Goal: Task Accomplishment & Management: Manage account settings

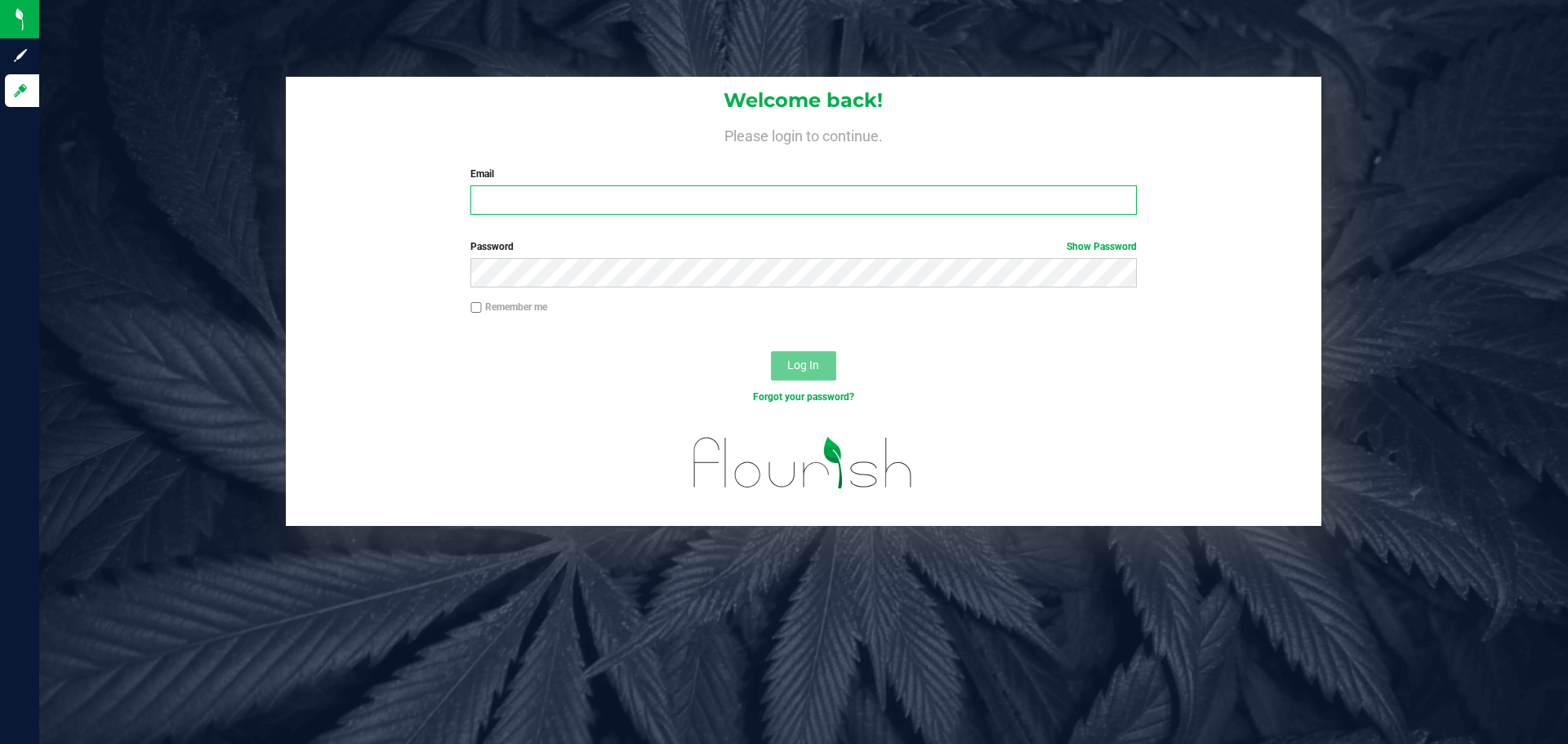
type input "[EMAIL_ADDRESS][DOMAIN_NAME]"
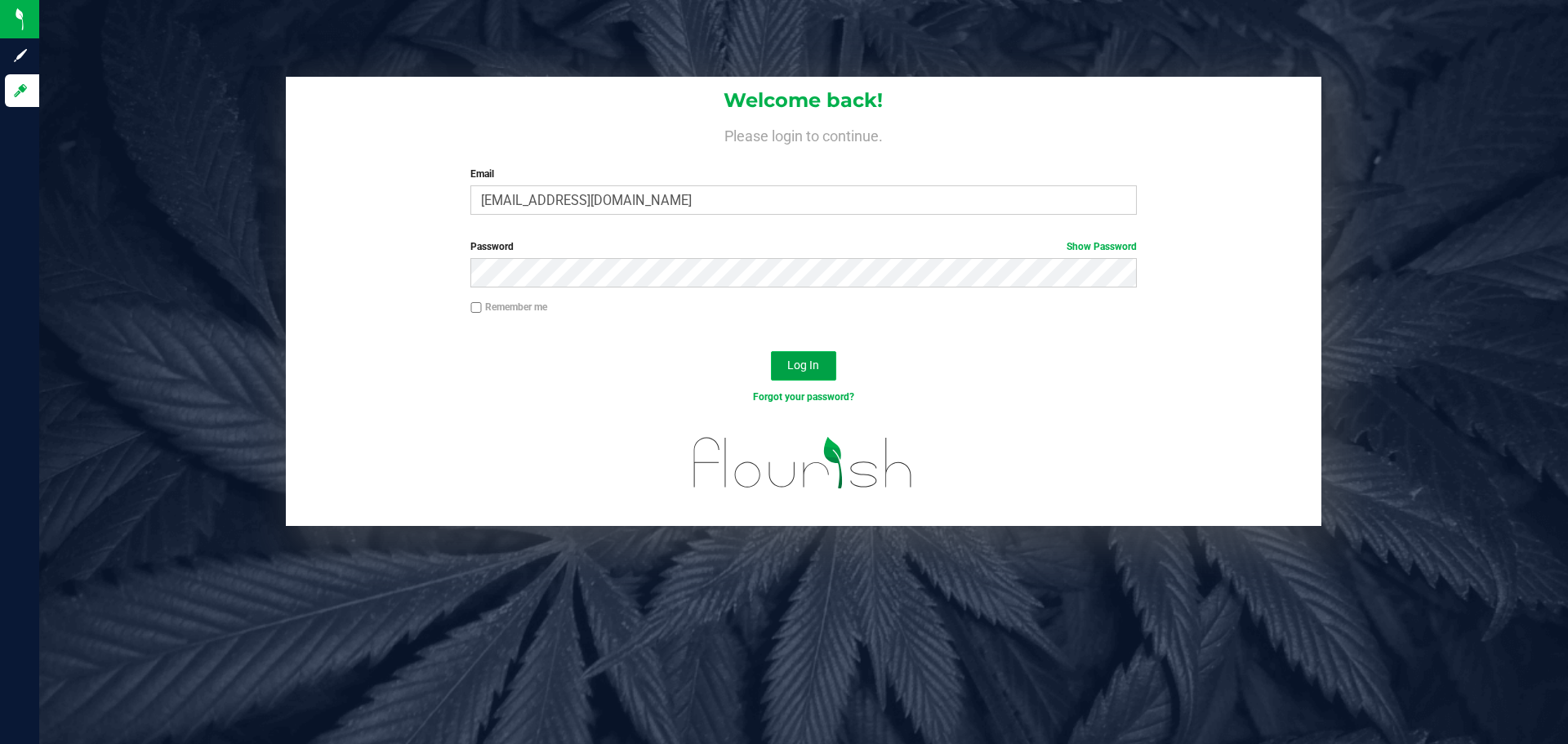
click at [797, 371] on span "Log In" at bounding box center [803, 365] width 32 height 13
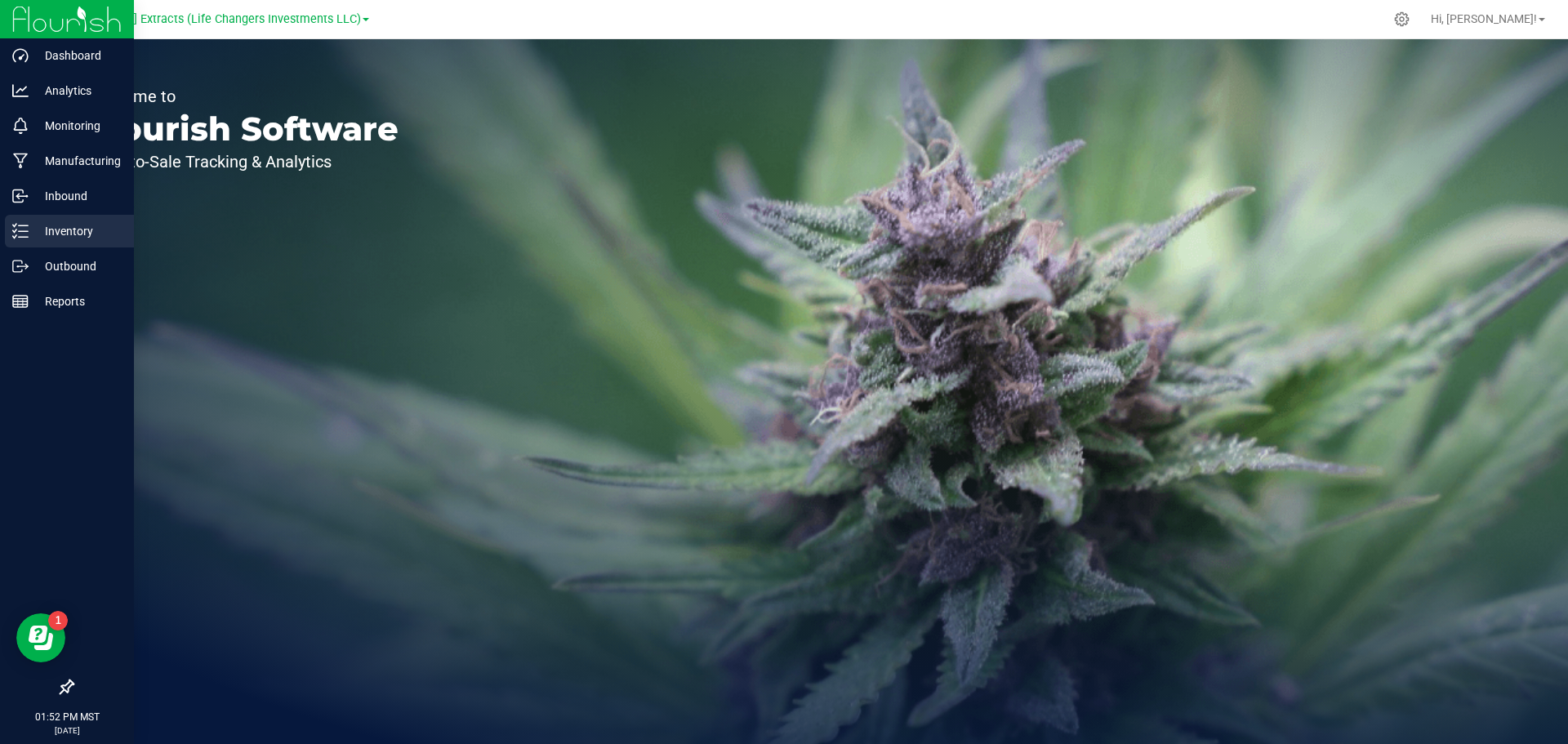
click at [24, 228] on icon at bounding box center [20, 231] width 16 height 16
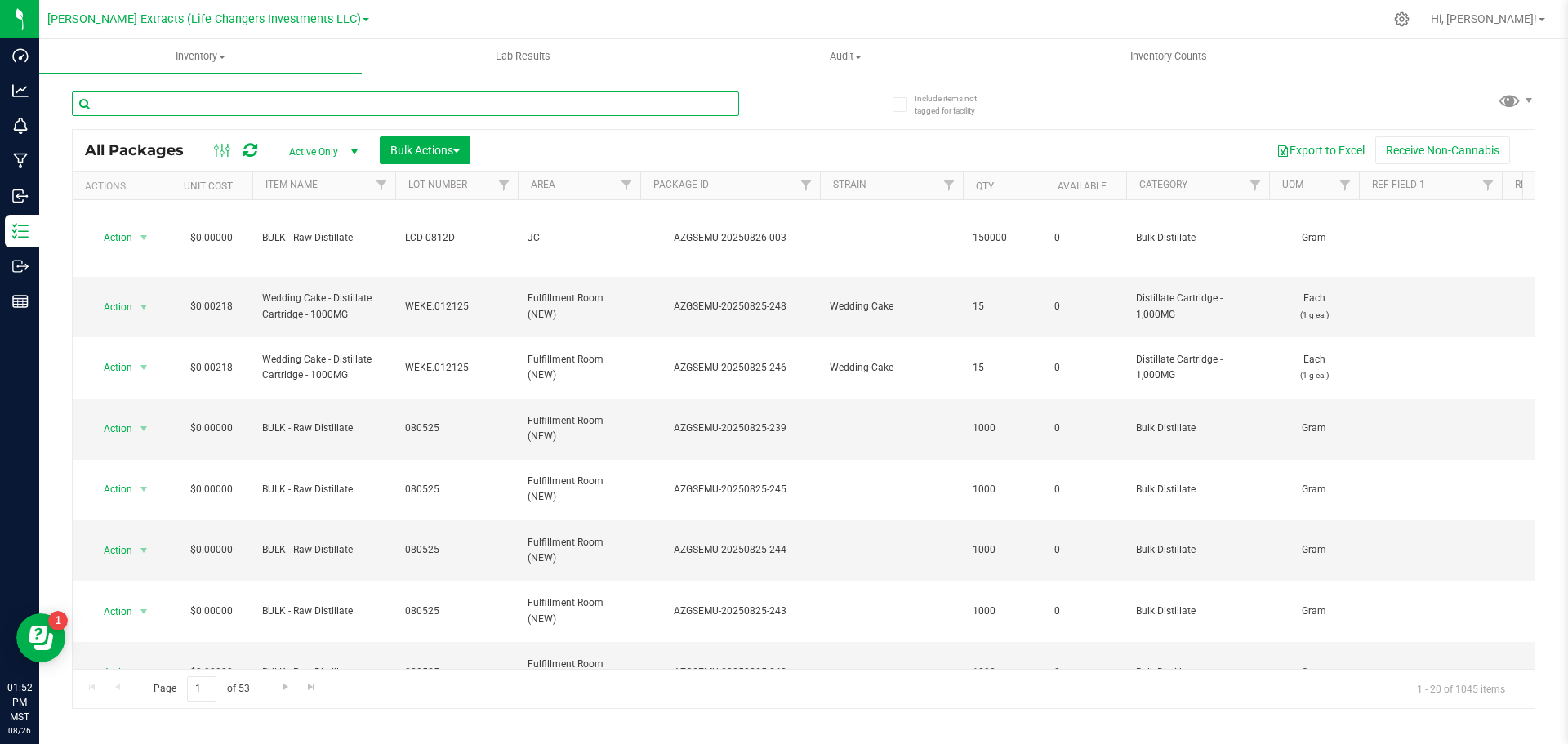
click at [345, 101] on input "text" at bounding box center [405, 104] width 667 height 25
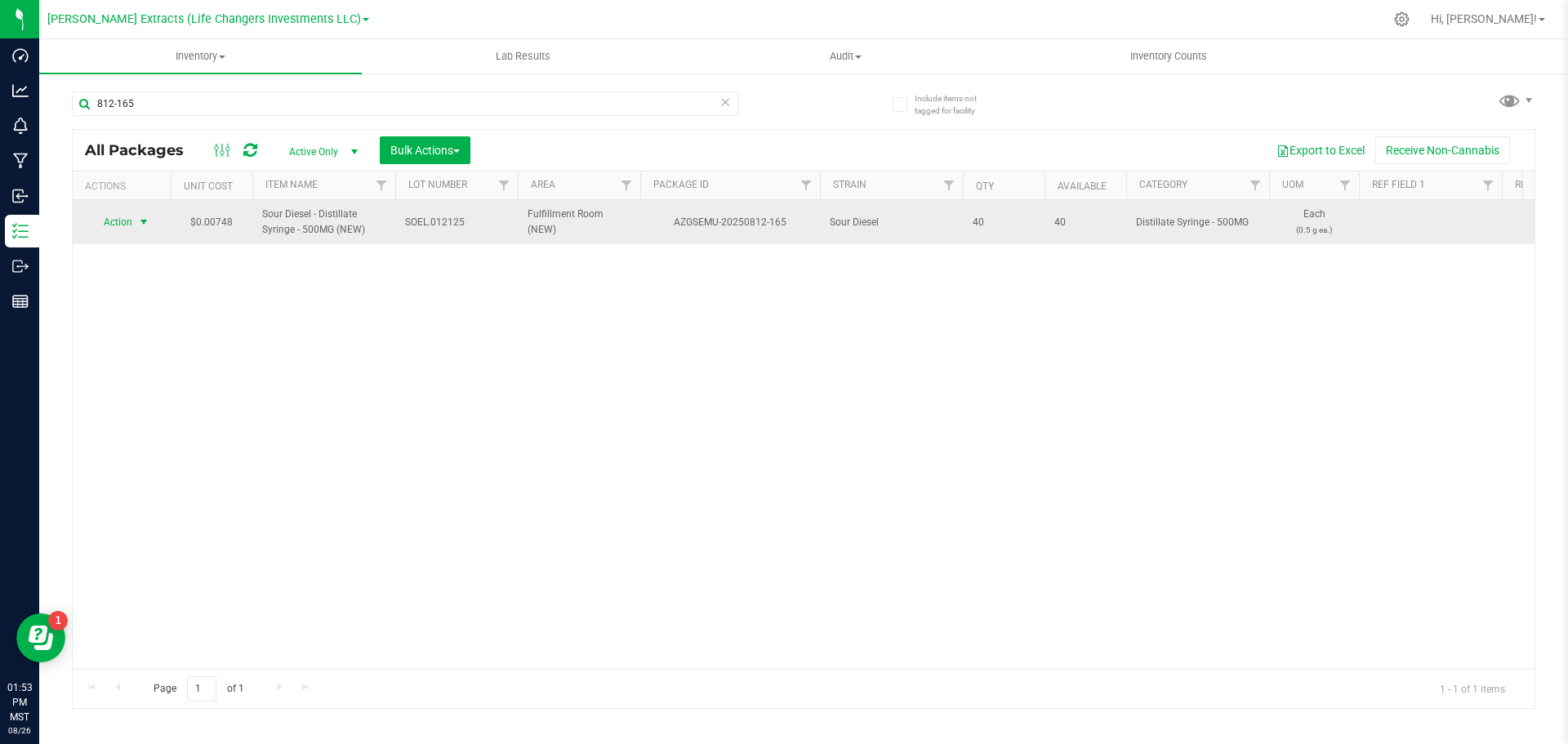
click at [126, 223] on span "Action" at bounding box center [112, 222] width 44 height 23
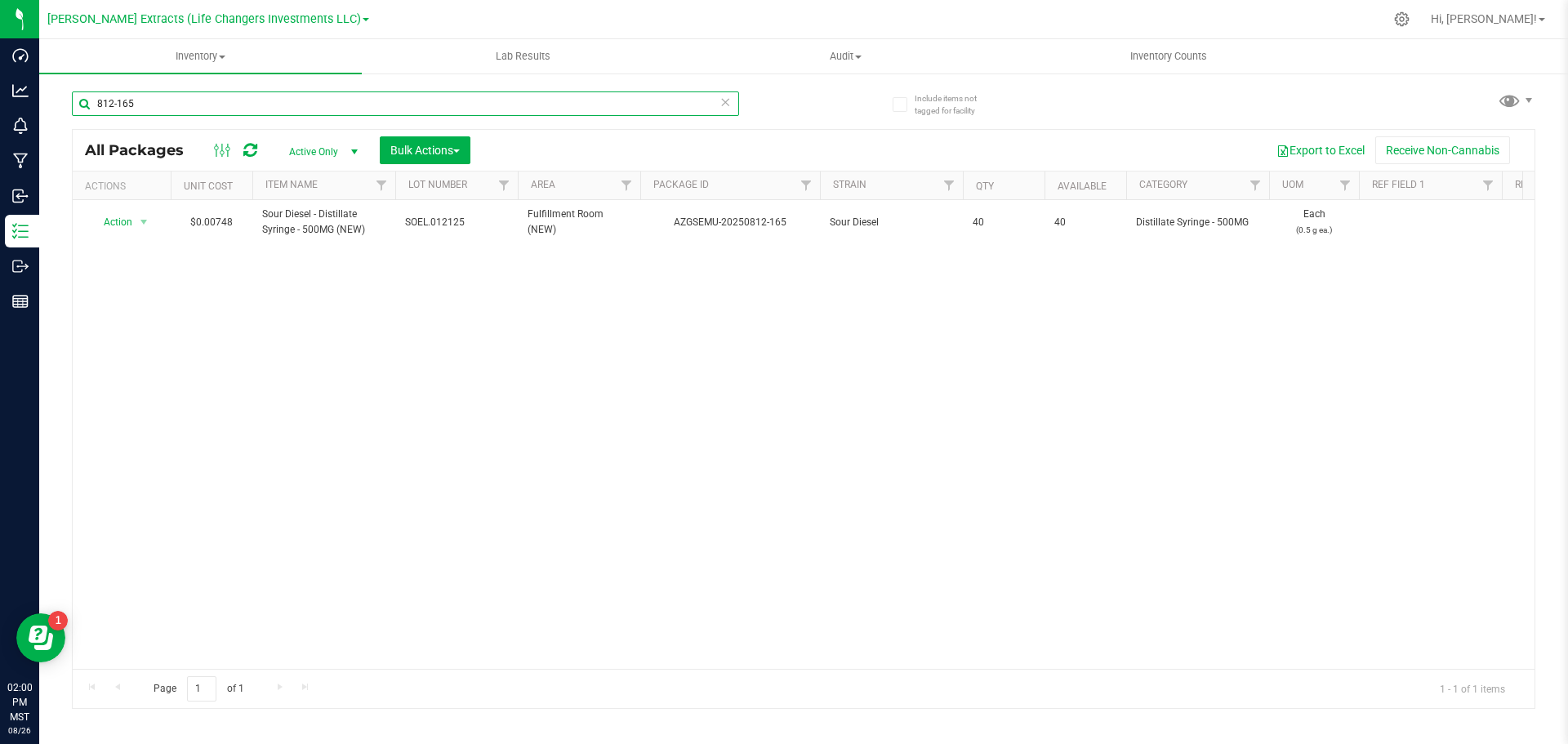
drag, startPoint x: 136, startPoint y: 106, endPoint x: 58, endPoint y: 101, distance: 78.2
click at [58, 101] on div "Include items not tagged for facility 812-165 All Packages Active Only Active O…" at bounding box center [803, 321] width 1528 height 499
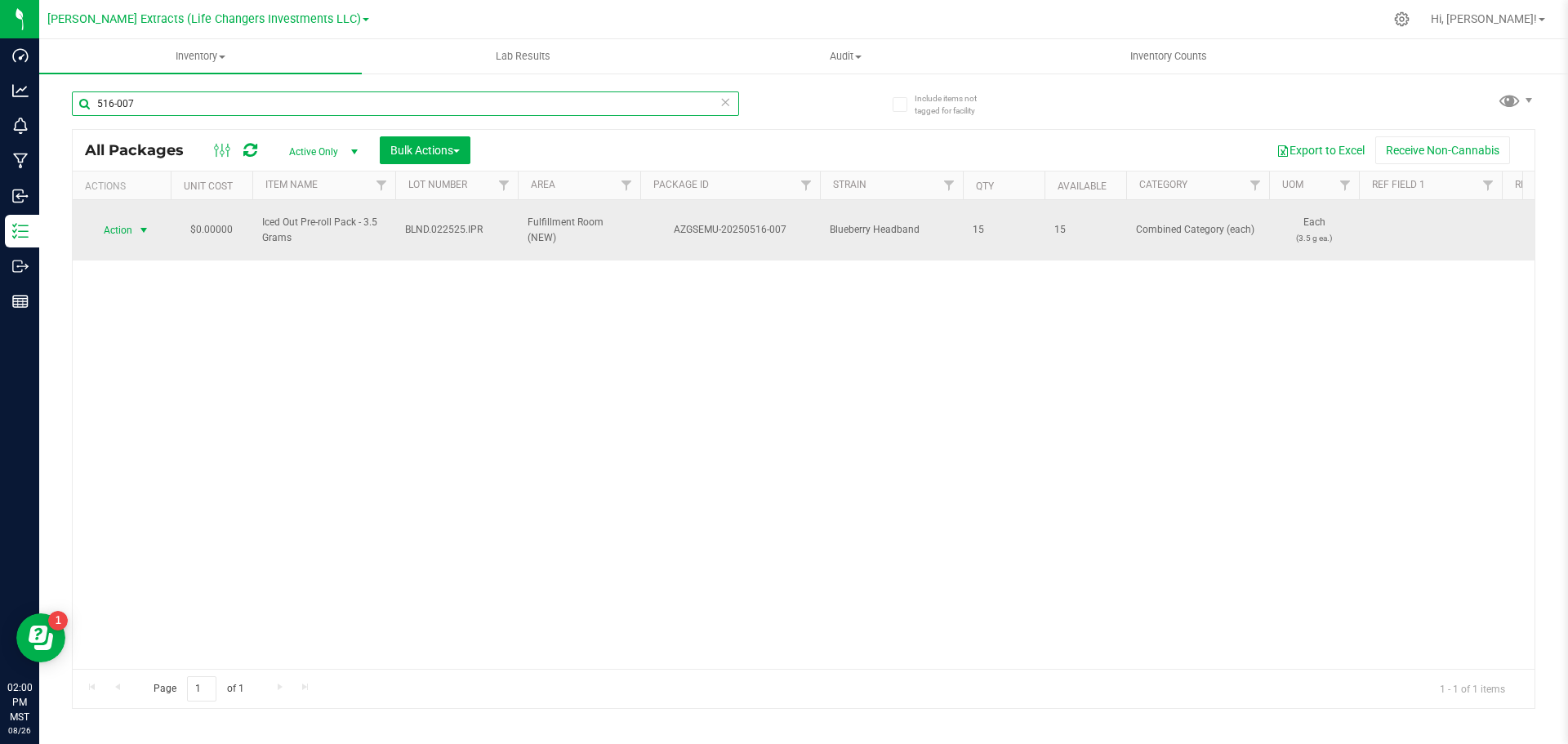
type input "516-007"
click at [113, 223] on span "Action" at bounding box center [112, 230] width 44 height 23
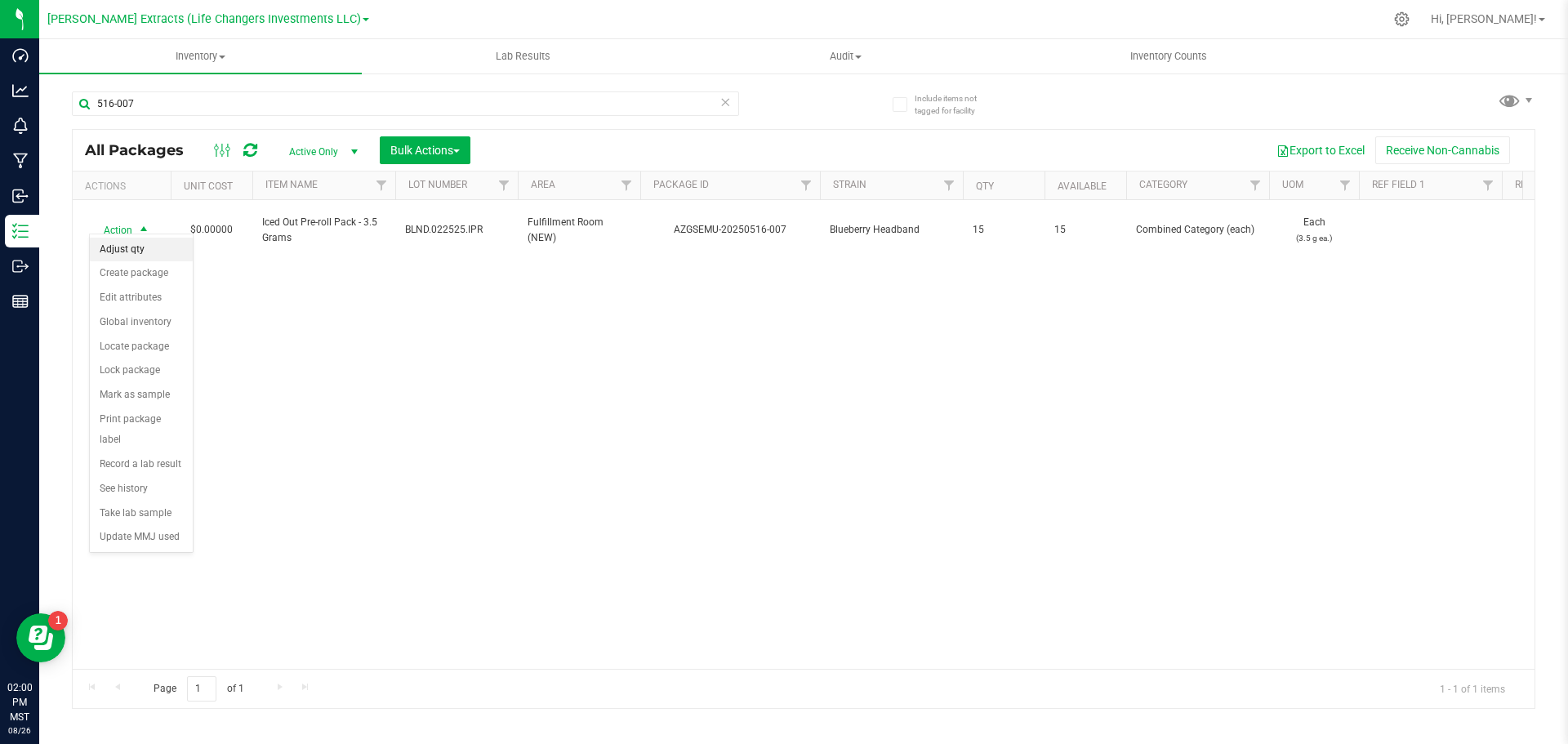
click at [141, 252] on li "Adjust qty" at bounding box center [141, 250] width 103 height 25
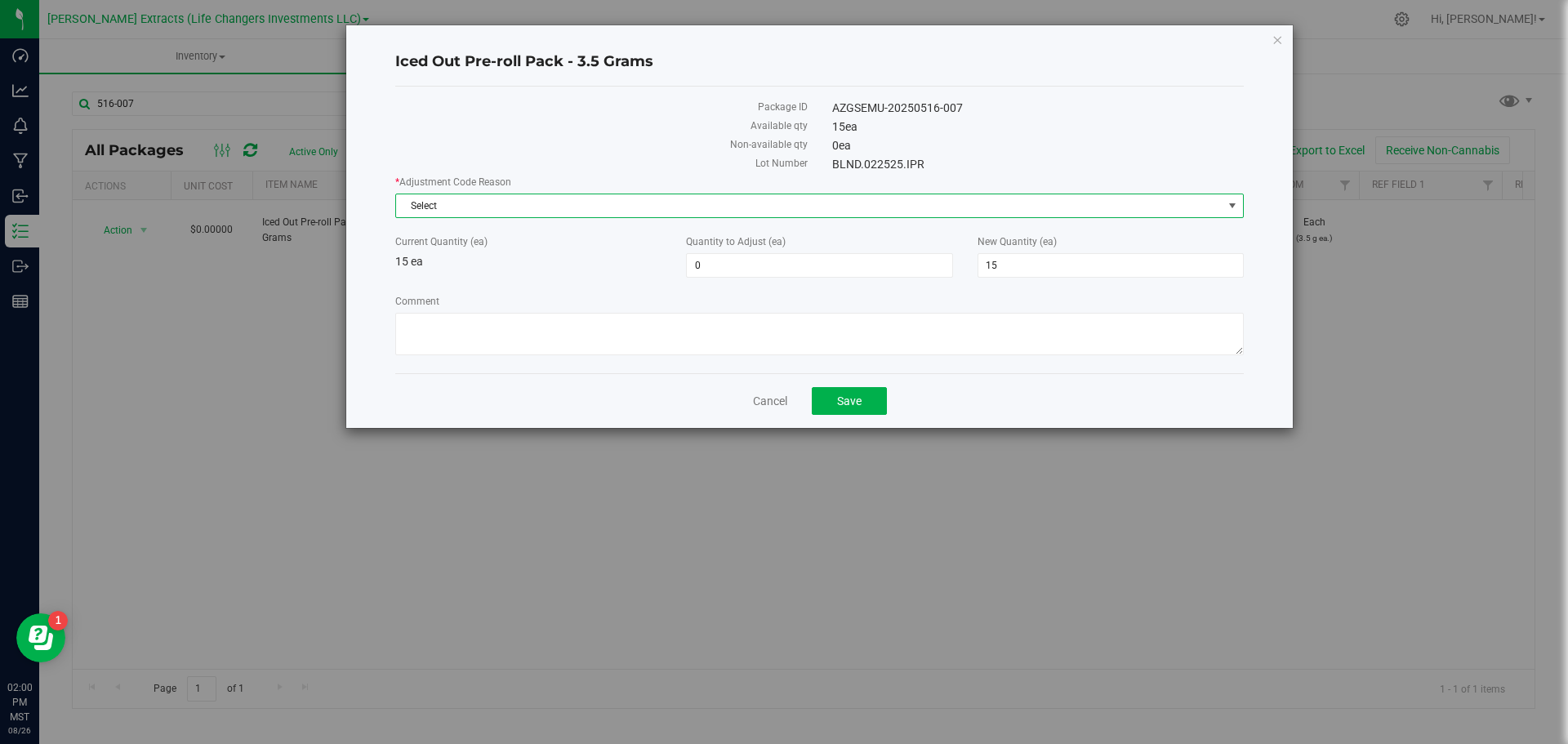
click at [416, 203] on span "Select" at bounding box center [808, 205] width 826 height 23
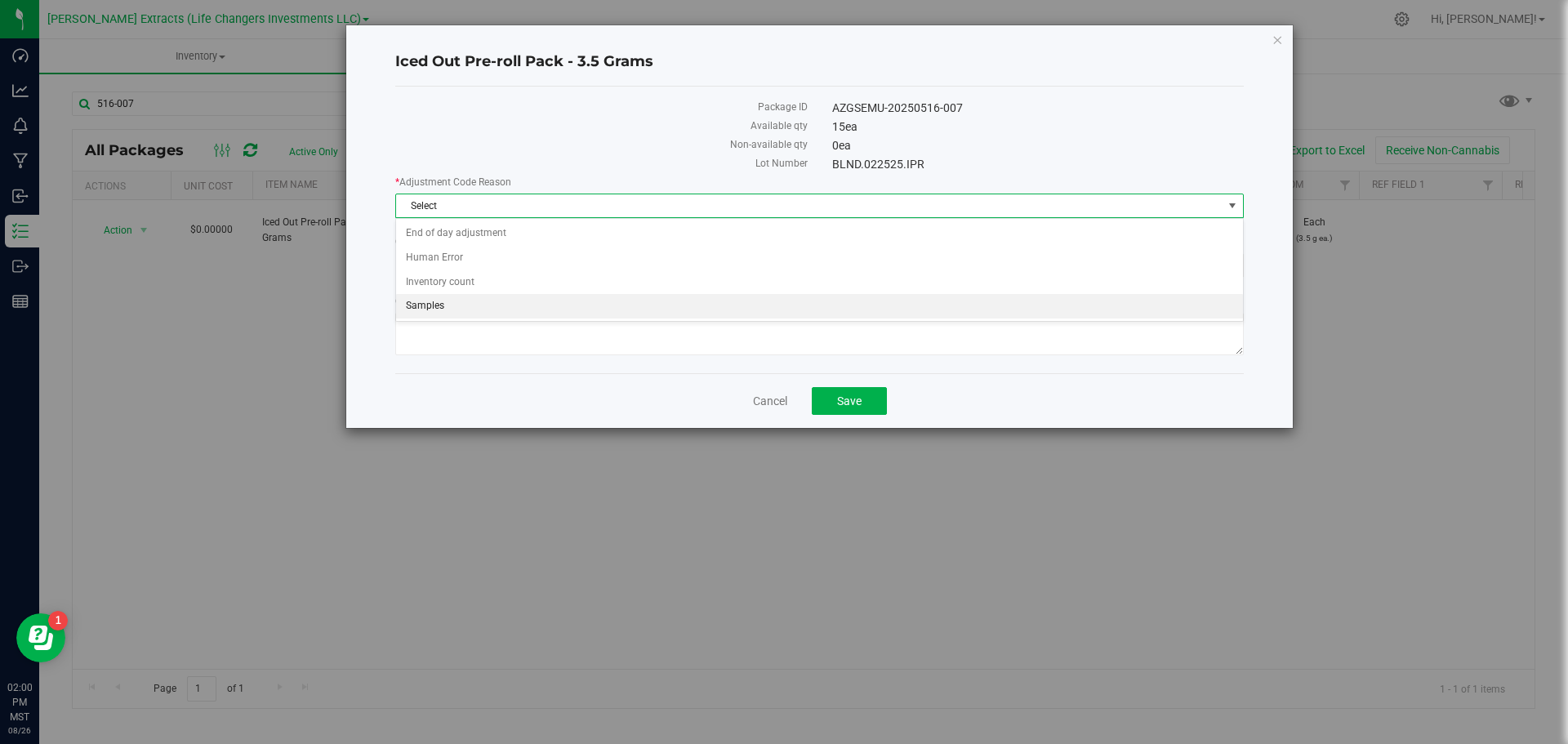
click at [454, 304] on li "Samples" at bounding box center [819, 306] width 846 height 25
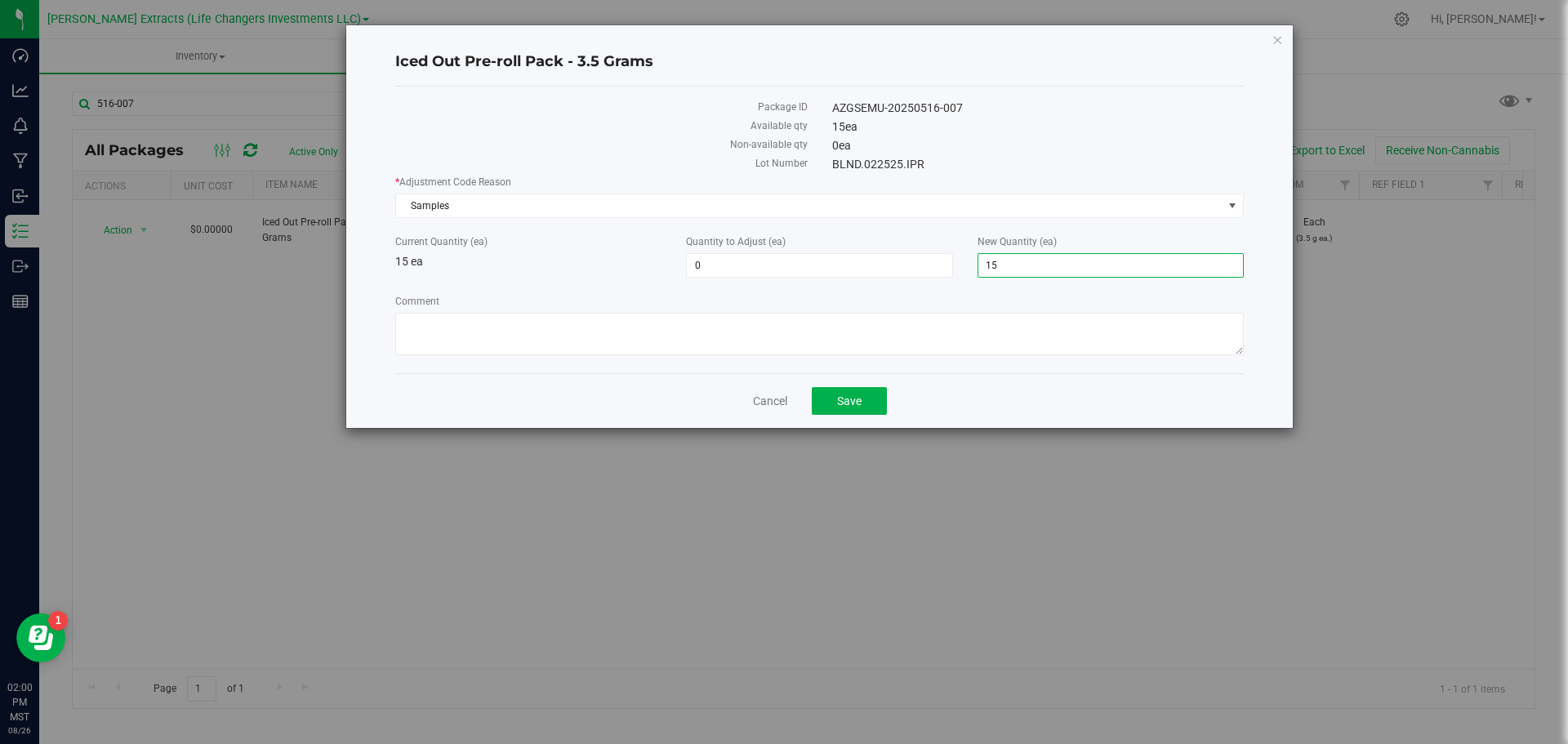
drag, startPoint x: 1011, startPoint y: 258, endPoint x: 981, endPoint y: 257, distance: 30.0
click at [981, 257] on span "15 15" at bounding box center [1110, 266] width 266 height 25
type input "14"
type input "-1"
type input "14"
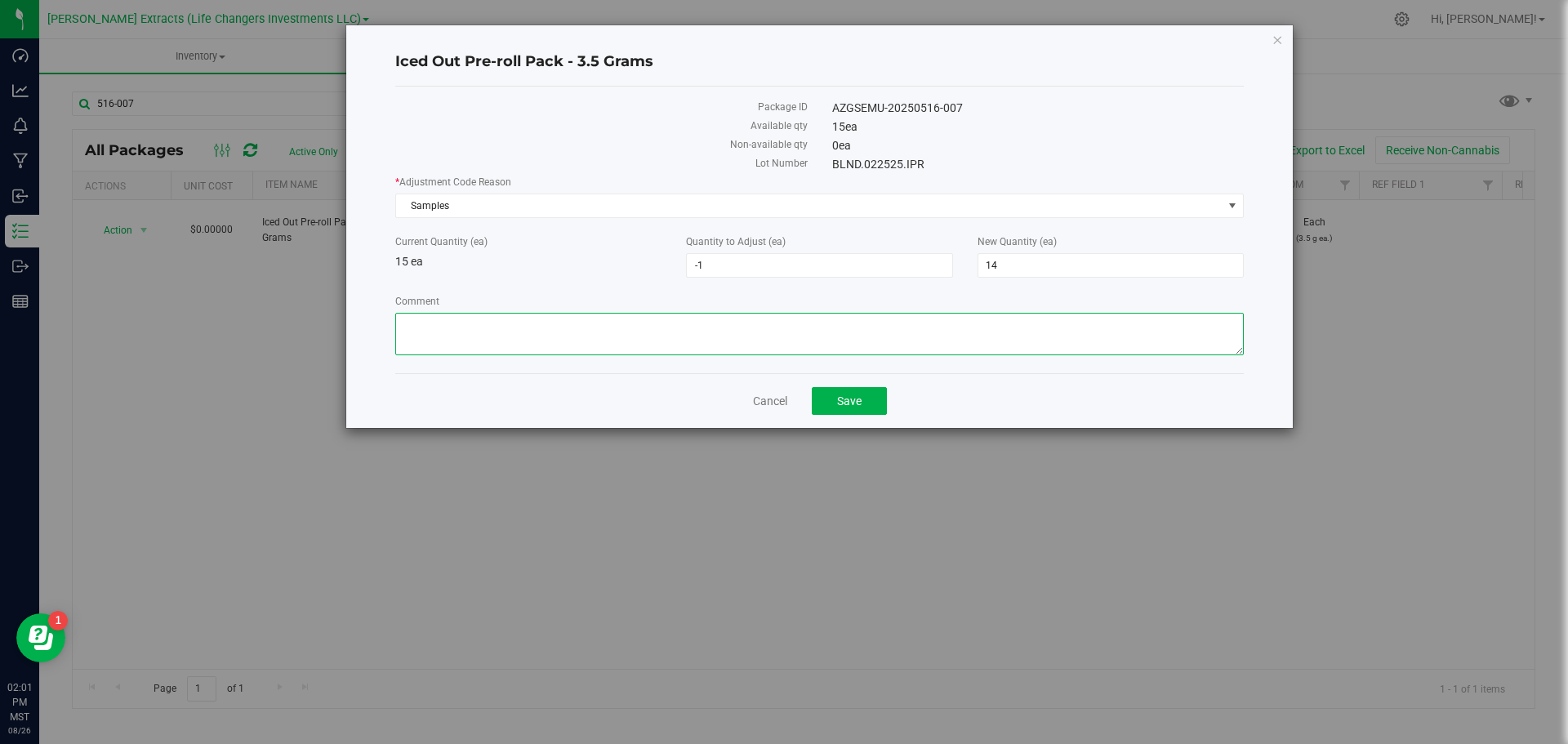
click at [996, 331] on textarea "Comment" at bounding box center [819, 334] width 848 height 43
type textarea "sample for [PERSON_NAME]"
click at [839, 405] on button "Save" at bounding box center [849, 400] width 75 height 27
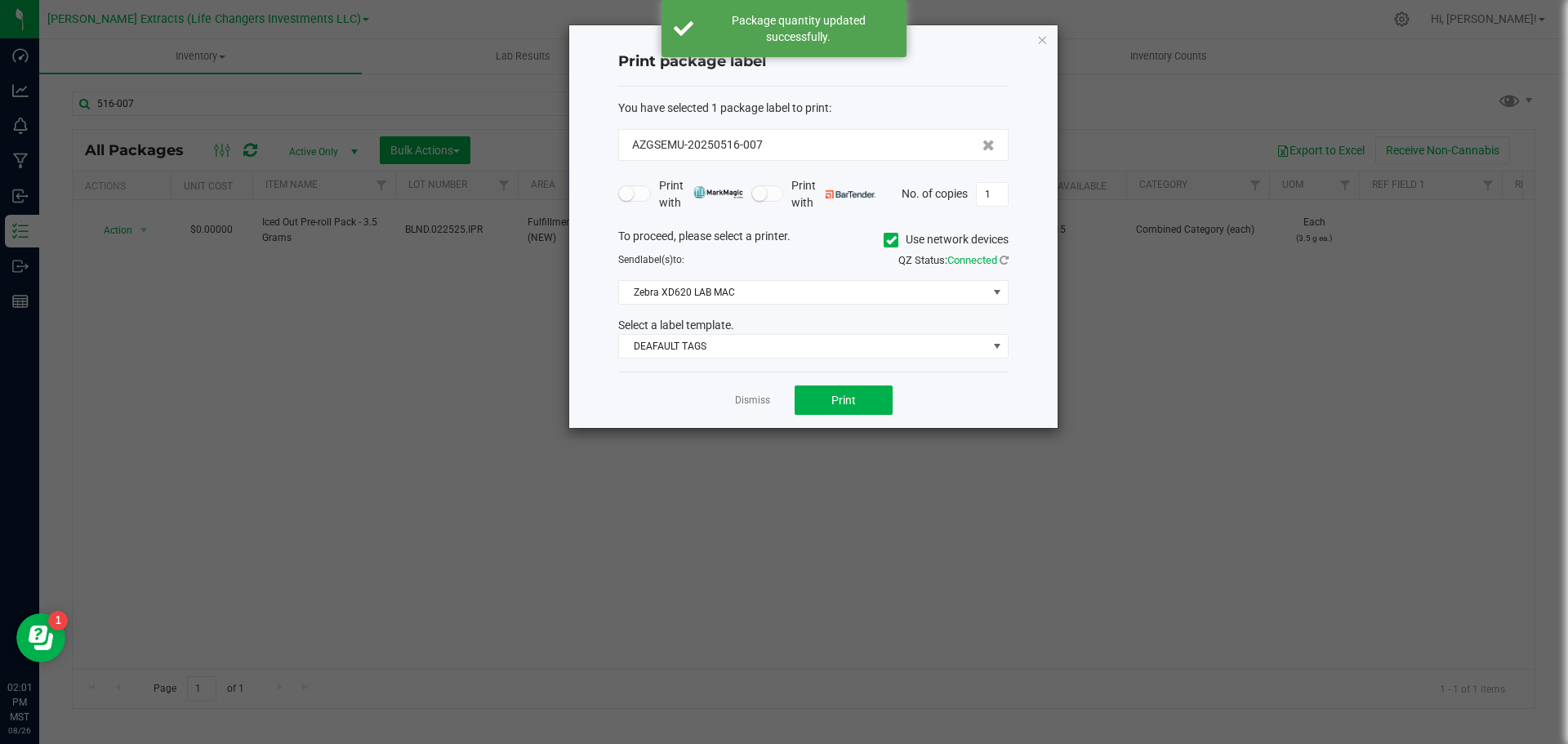
click at [889, 240] on icon at bounding box center [892, 240] width 11 height 0
click at [0, 0] on input "Use network devices" at bounding box center [0, 0] width 0 height 0
click at [855, 297] on span at bounding box center [803, 292] width 368 height 23
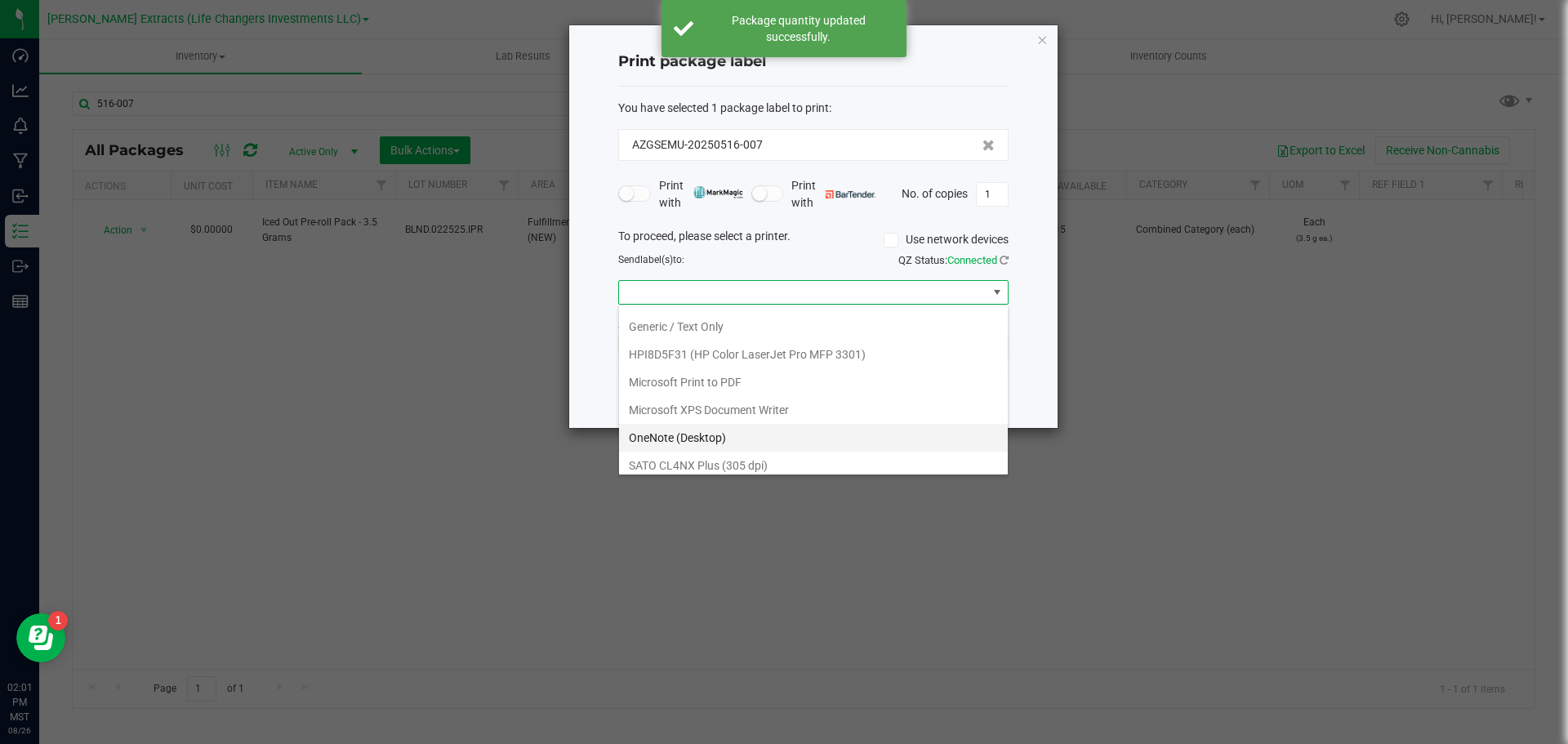
scroll to position [87, 0]
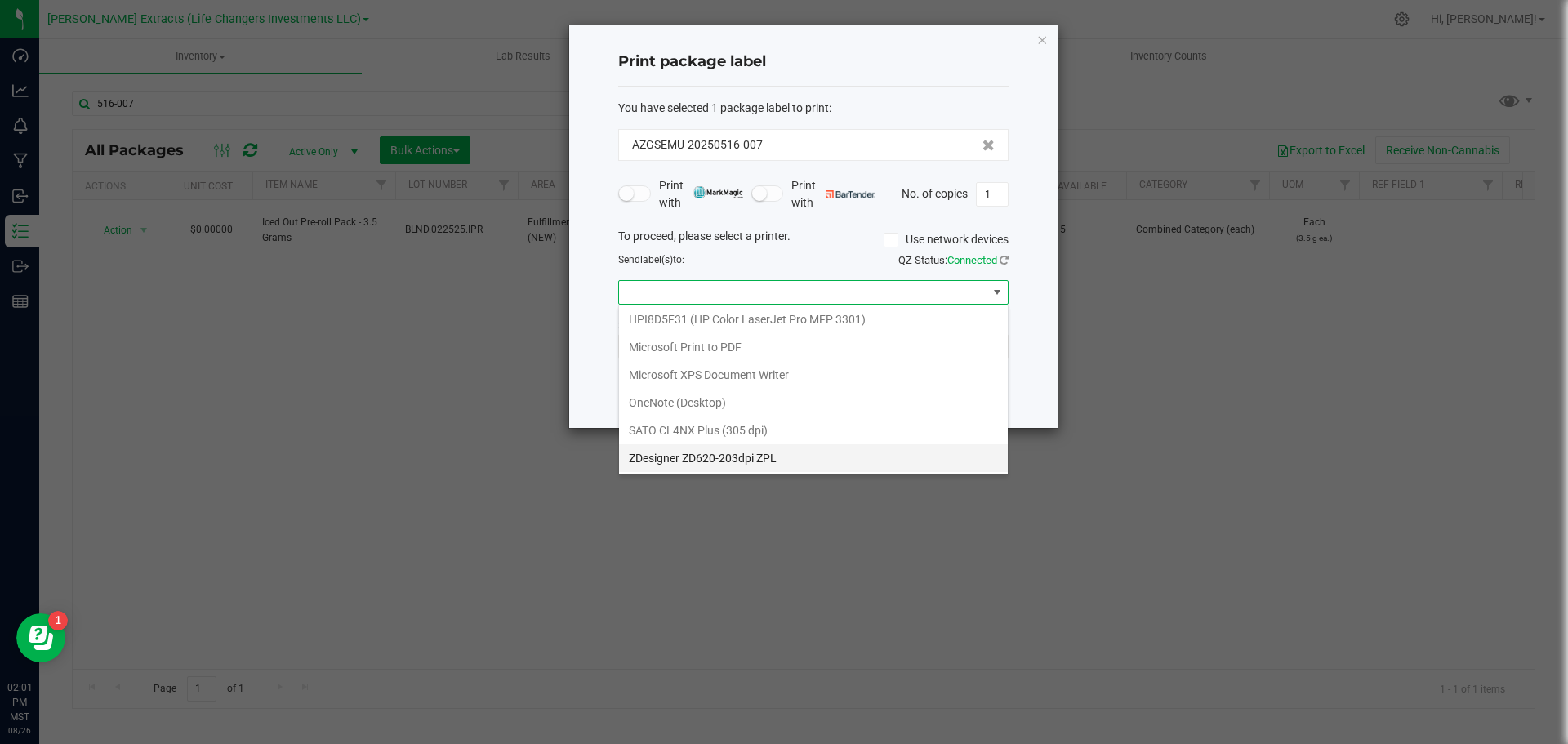
click at [676, 460] on ZPL "ZDesigner ZD620-203dpi ZPL" at bounding box center [813, 458] width 389 height 27
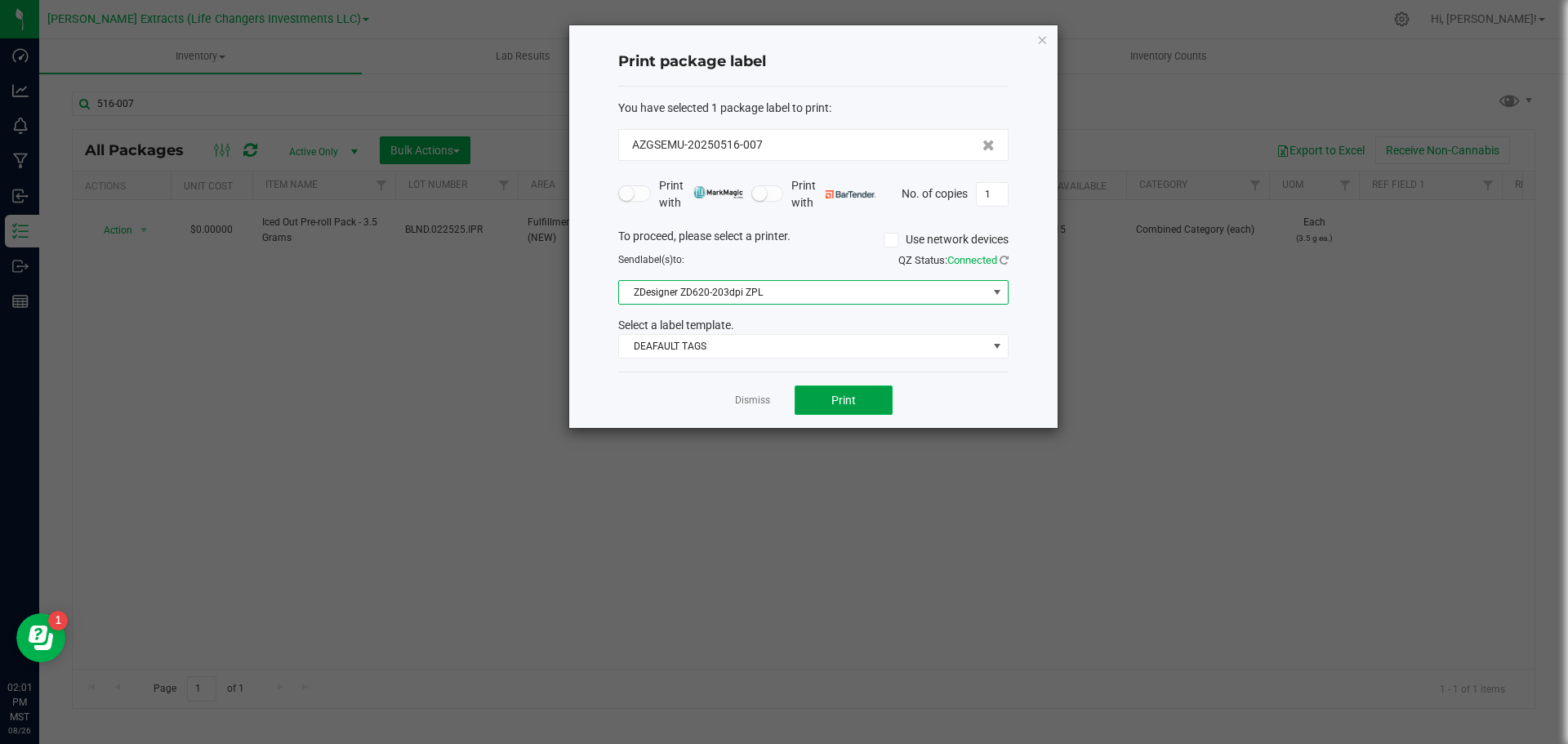
click at [852, 402] on span "Print" at bounding box center [844, 399] width 25 height 13
